Goal: Navigation & Orientation: Understand site structure

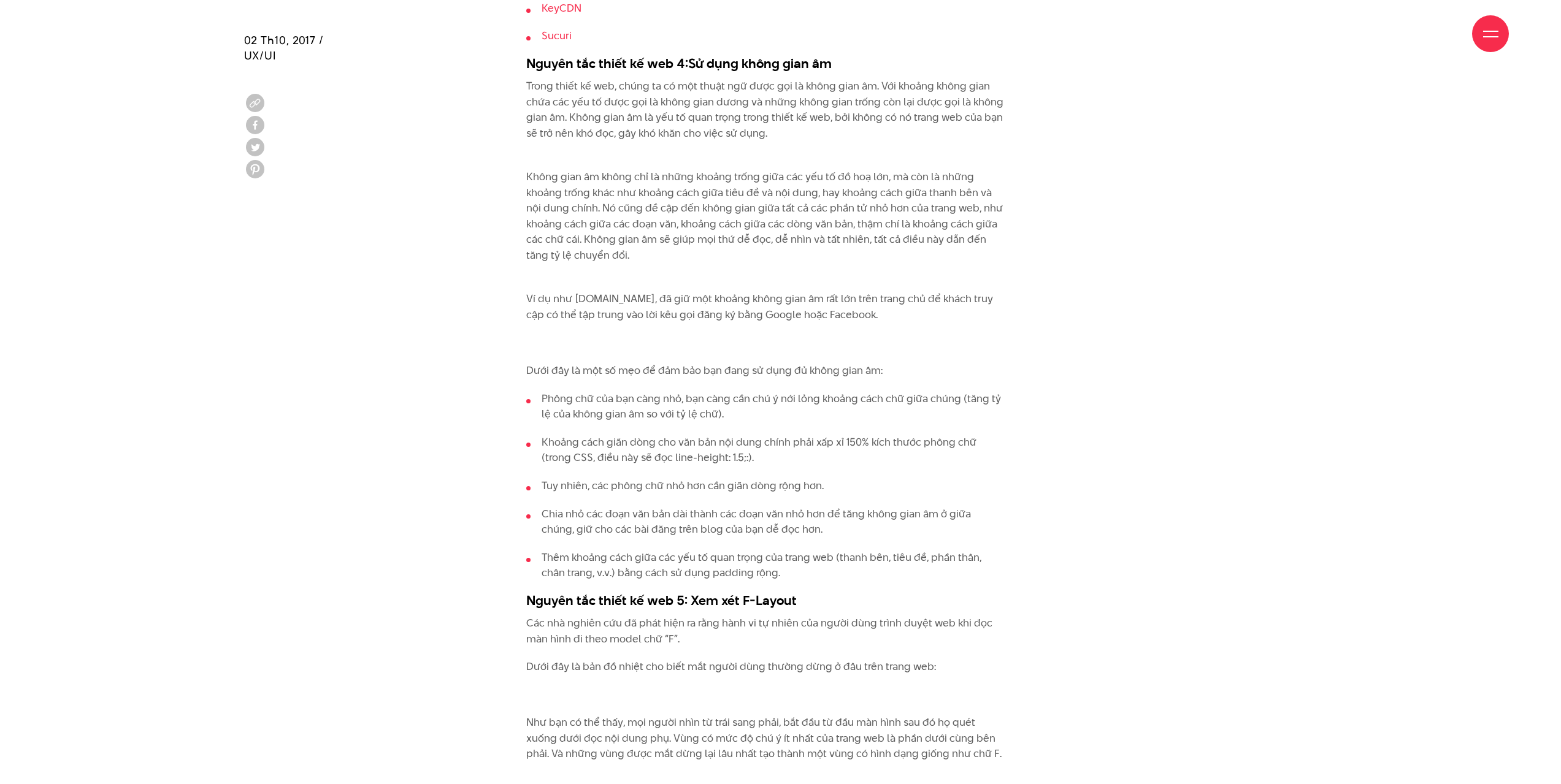
scroll to position [2269, 0]
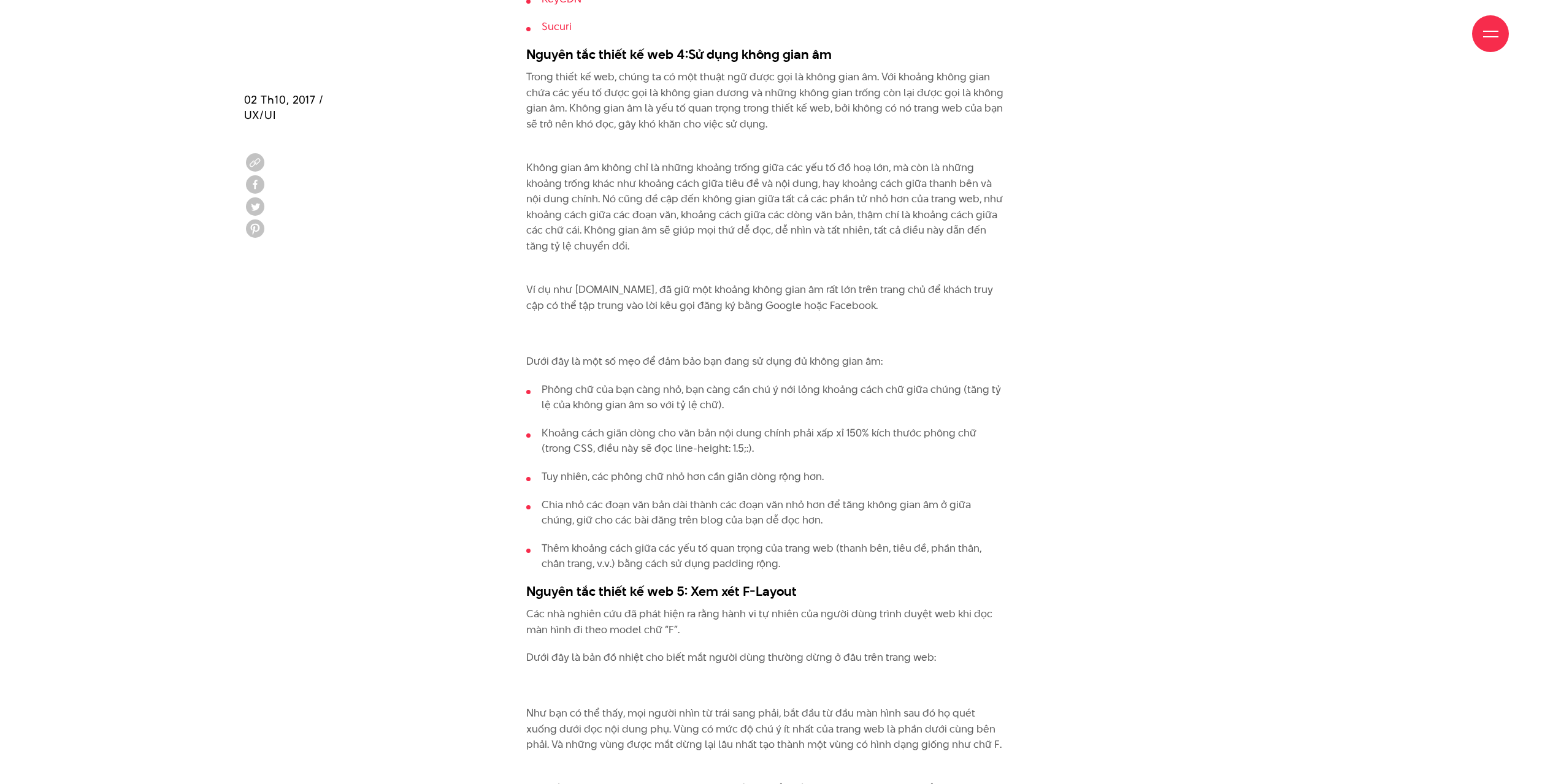
click at [769, 492] on ul "Phông chữ của bạn càng nhỏ, bạn càng cần chú ý nới lỏng khoảng cách chữ giữa ch…" at bounding box center [765, 477] width 478 height 190
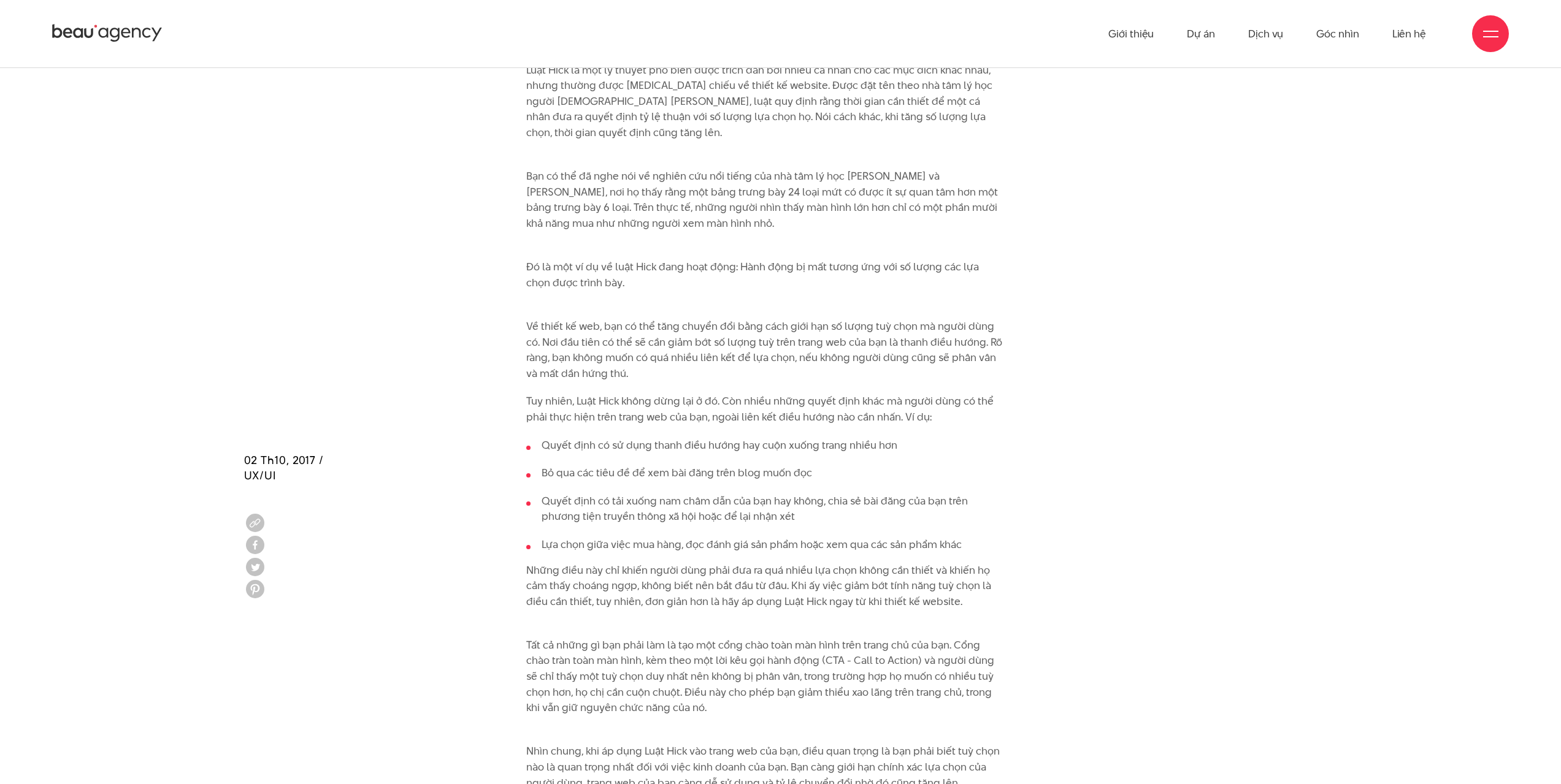
scroll to position [0, 0]
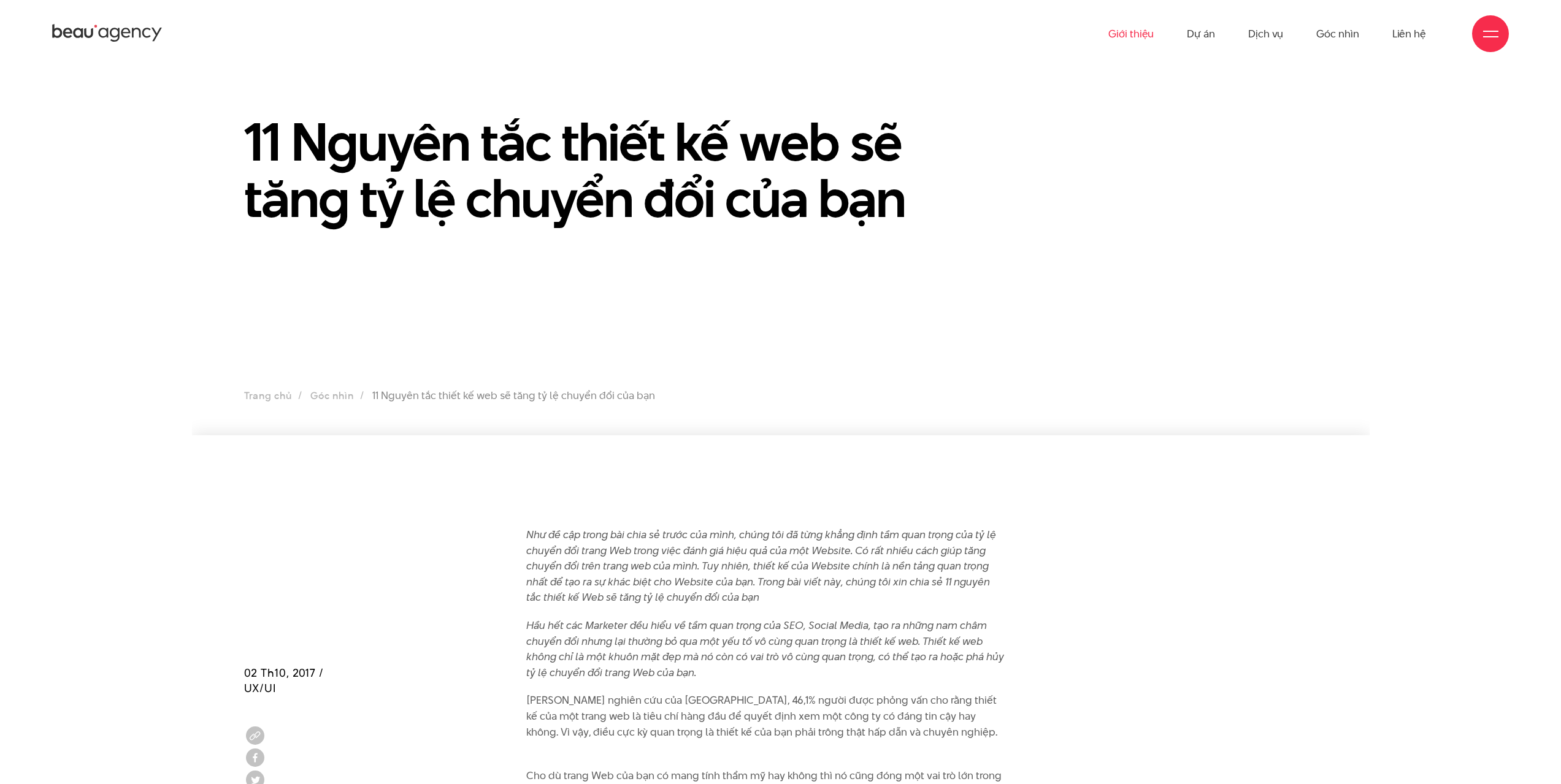
click at [1145, 30] on link "Giới thiệu" at bounding box center [1131, 34] width 46 height 67
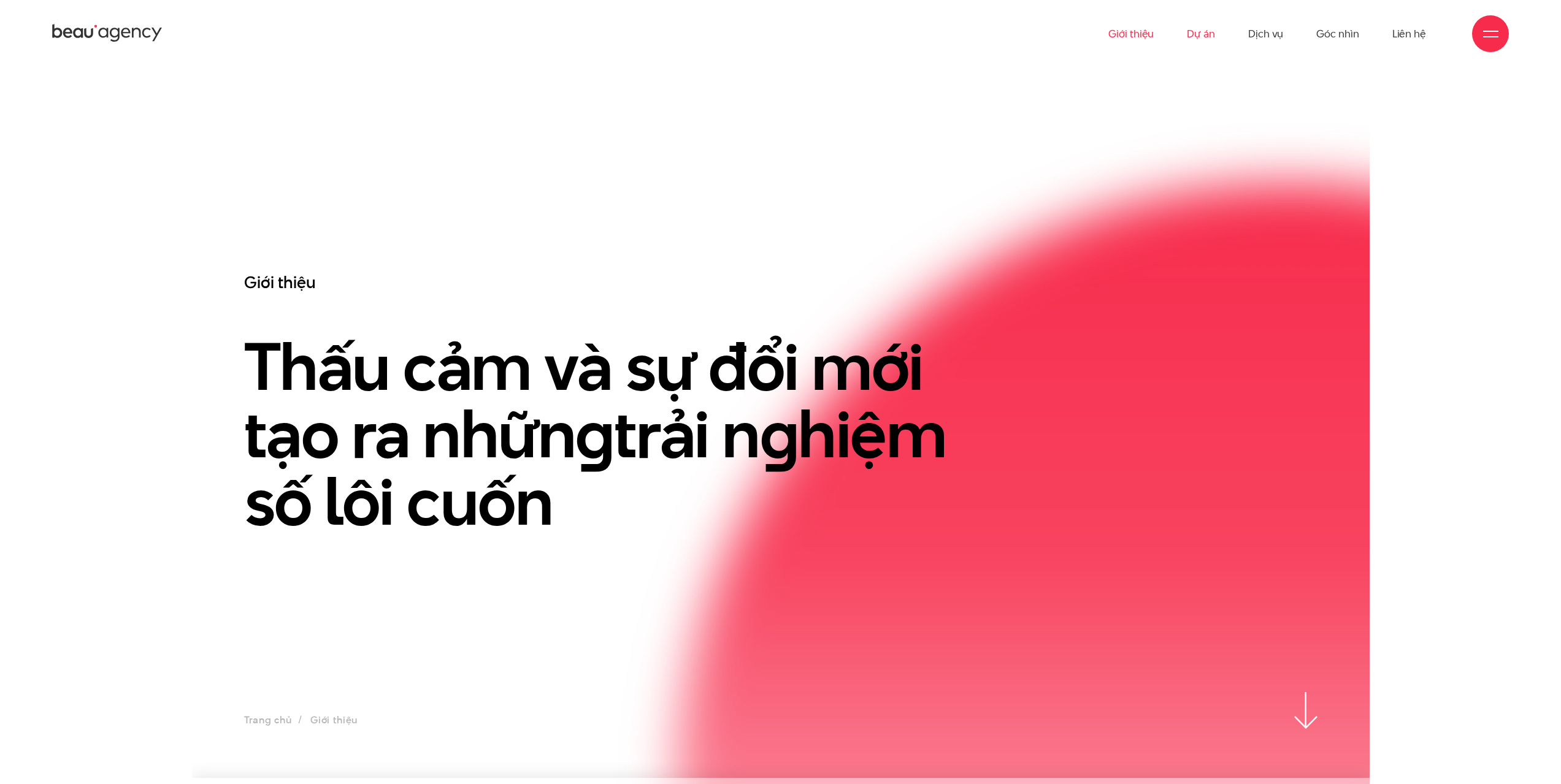
click at [1191, 29] on link "Dự án" at bounding box center [1201, 34] width 28 height 67
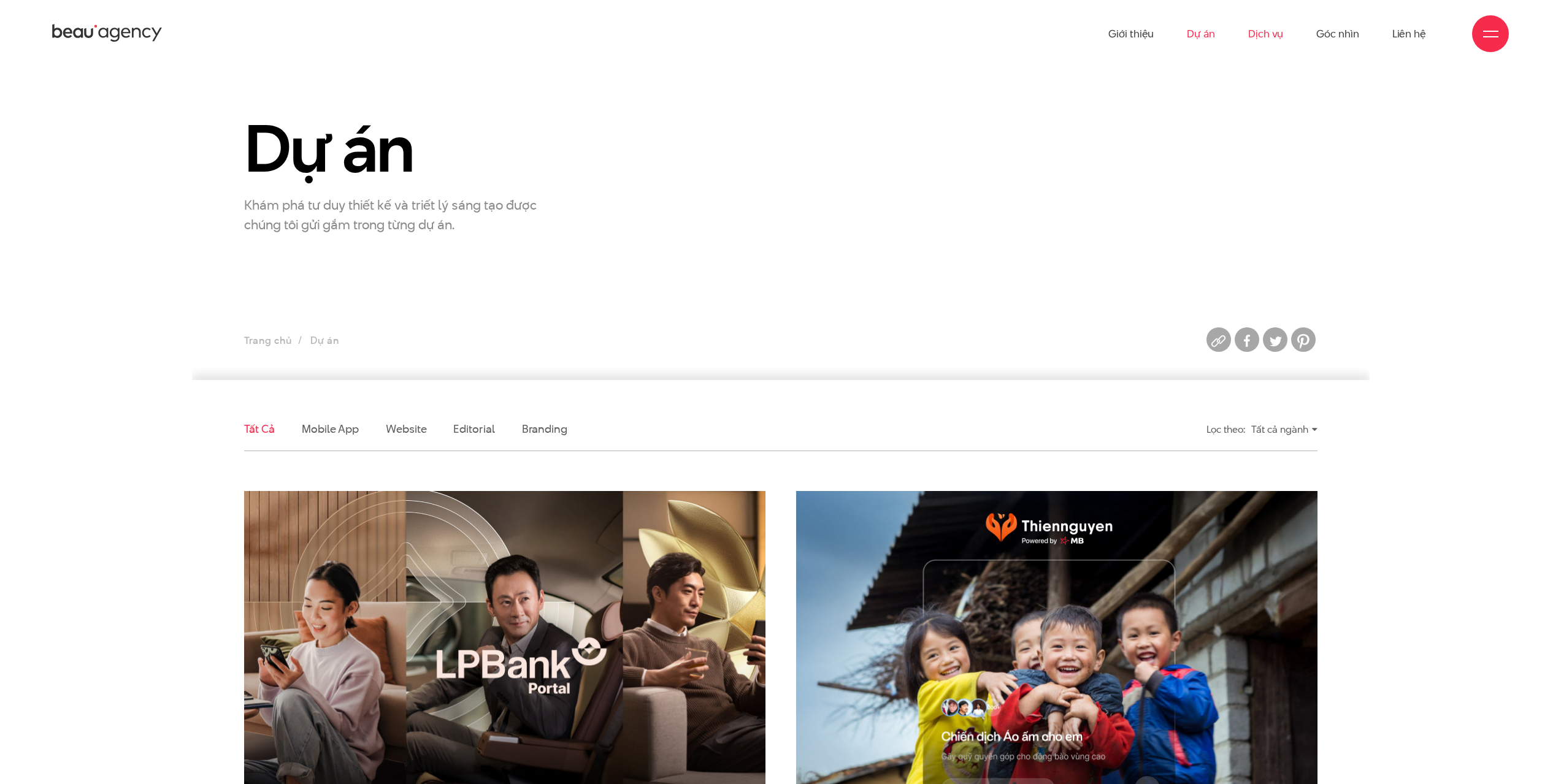
click at [1272, 43] on link "Dịch vụ" at bounding box center [1265, 34] width 35 height 67
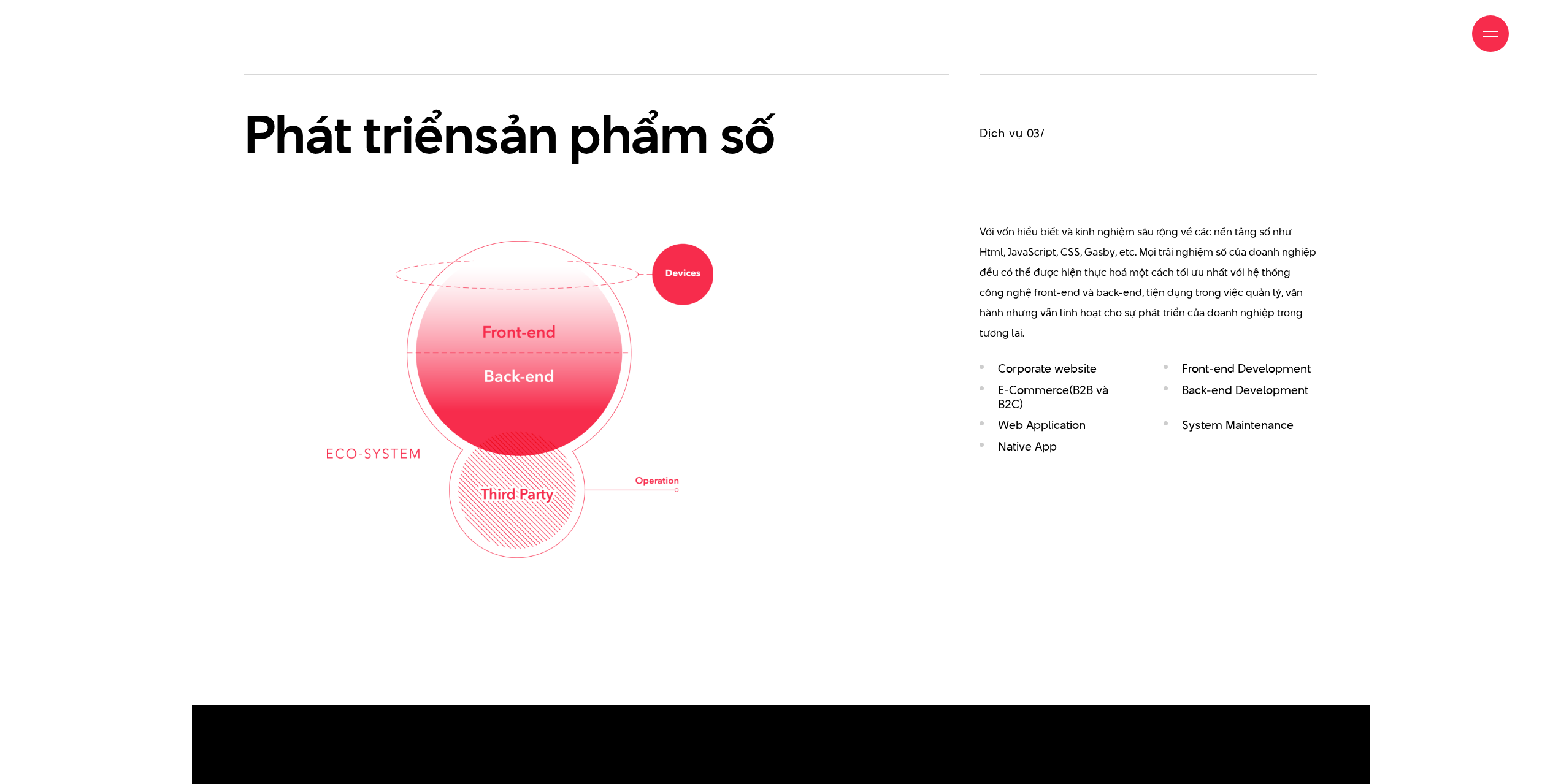
scroll to position [2269, 0]
